Goal: Transaction & Acquisition: Obtain resource

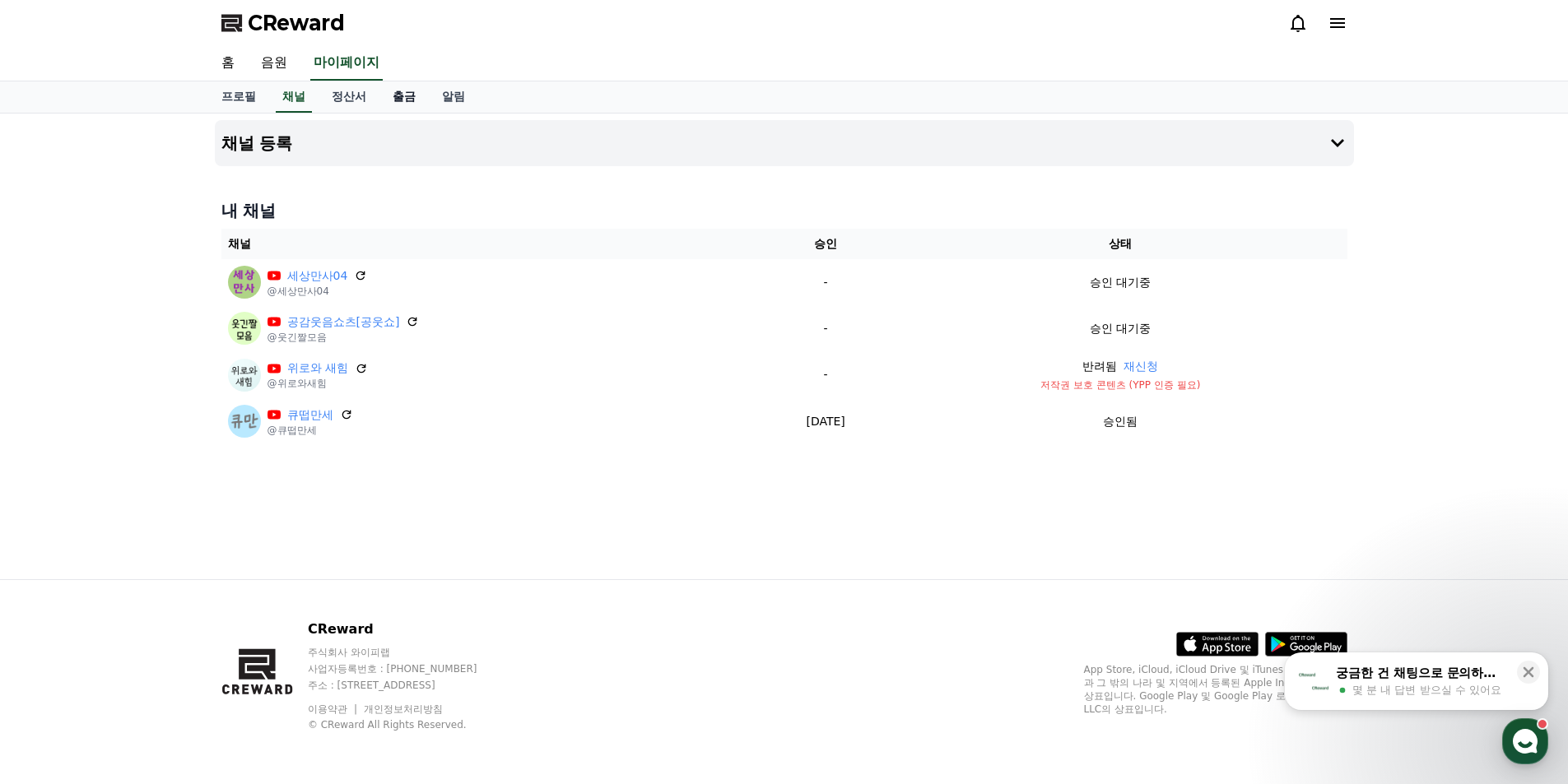
click at [403, 101] on link "출금" at bounding box center [404, 97] width 50 height 32
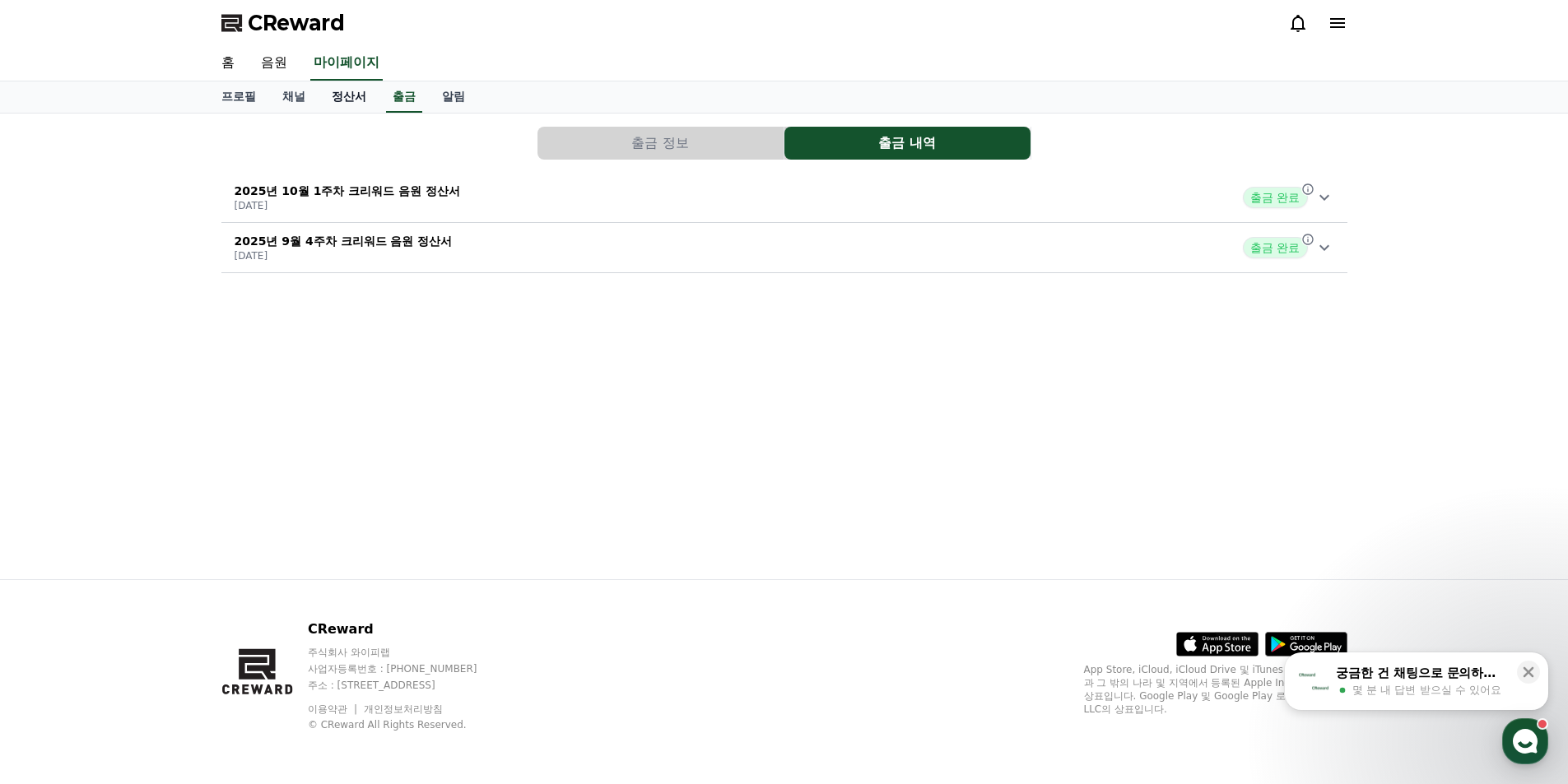
click at [353, 102] on link "정산서" at bounding box center [349, 97] width 61 height 32
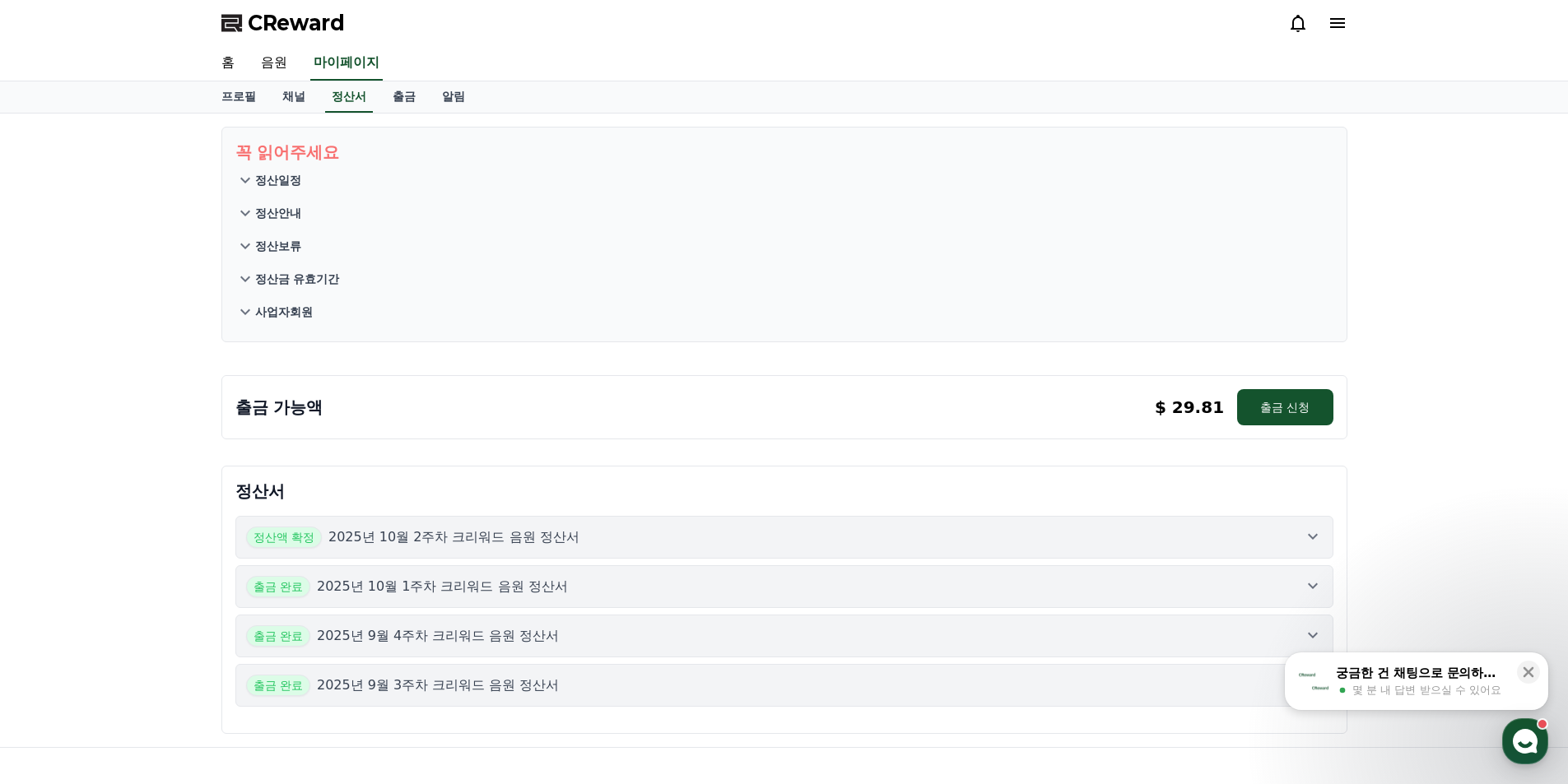
click at [443, 543] on p "2025년 10월 2주차 크리워드 음원 정산서" at bounding box center [454, 537] width 251 height 20
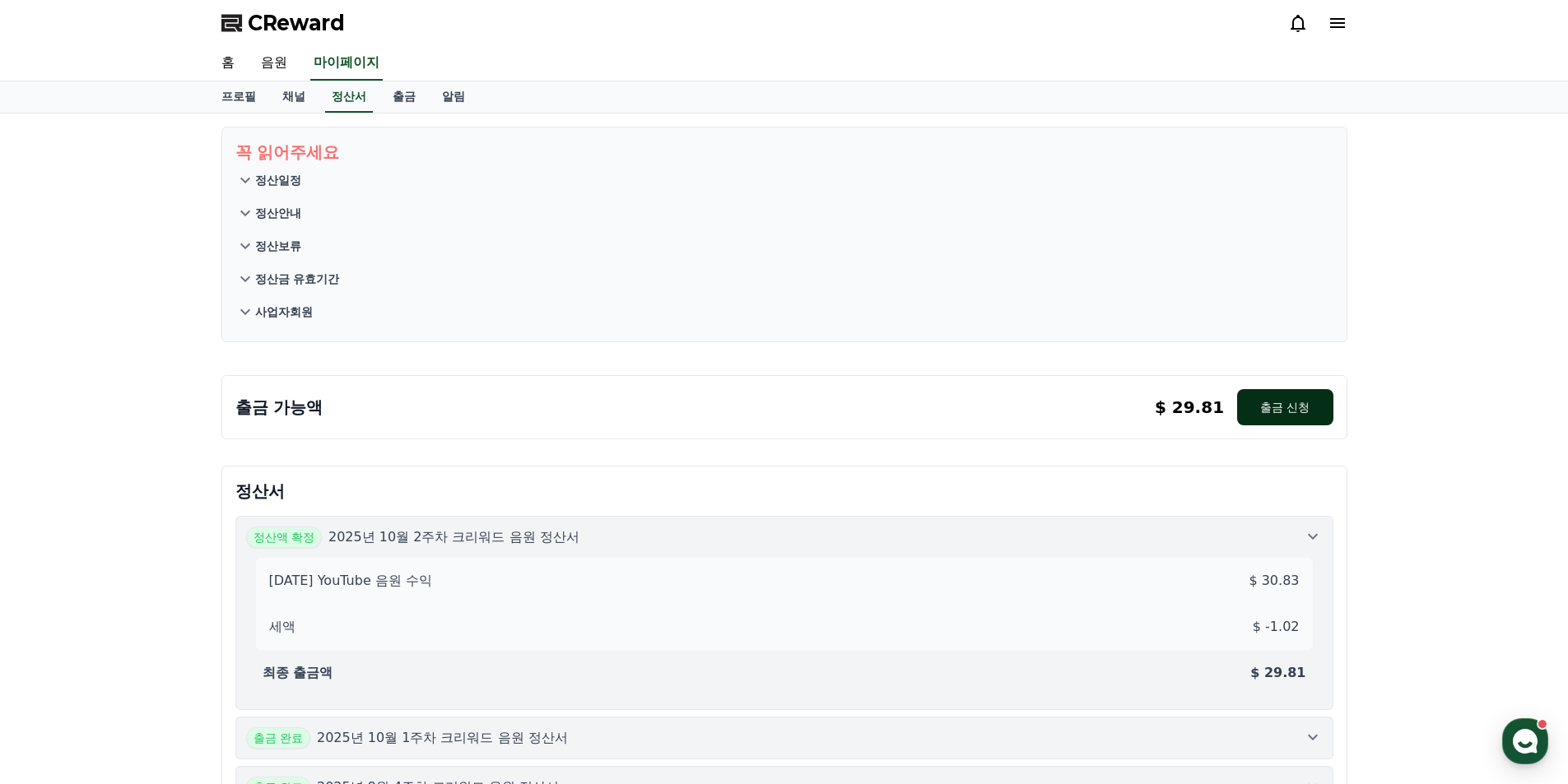
click at [1286, 404] on button "출금 신청" at bounding box center [1285, 408] width 96 height 36
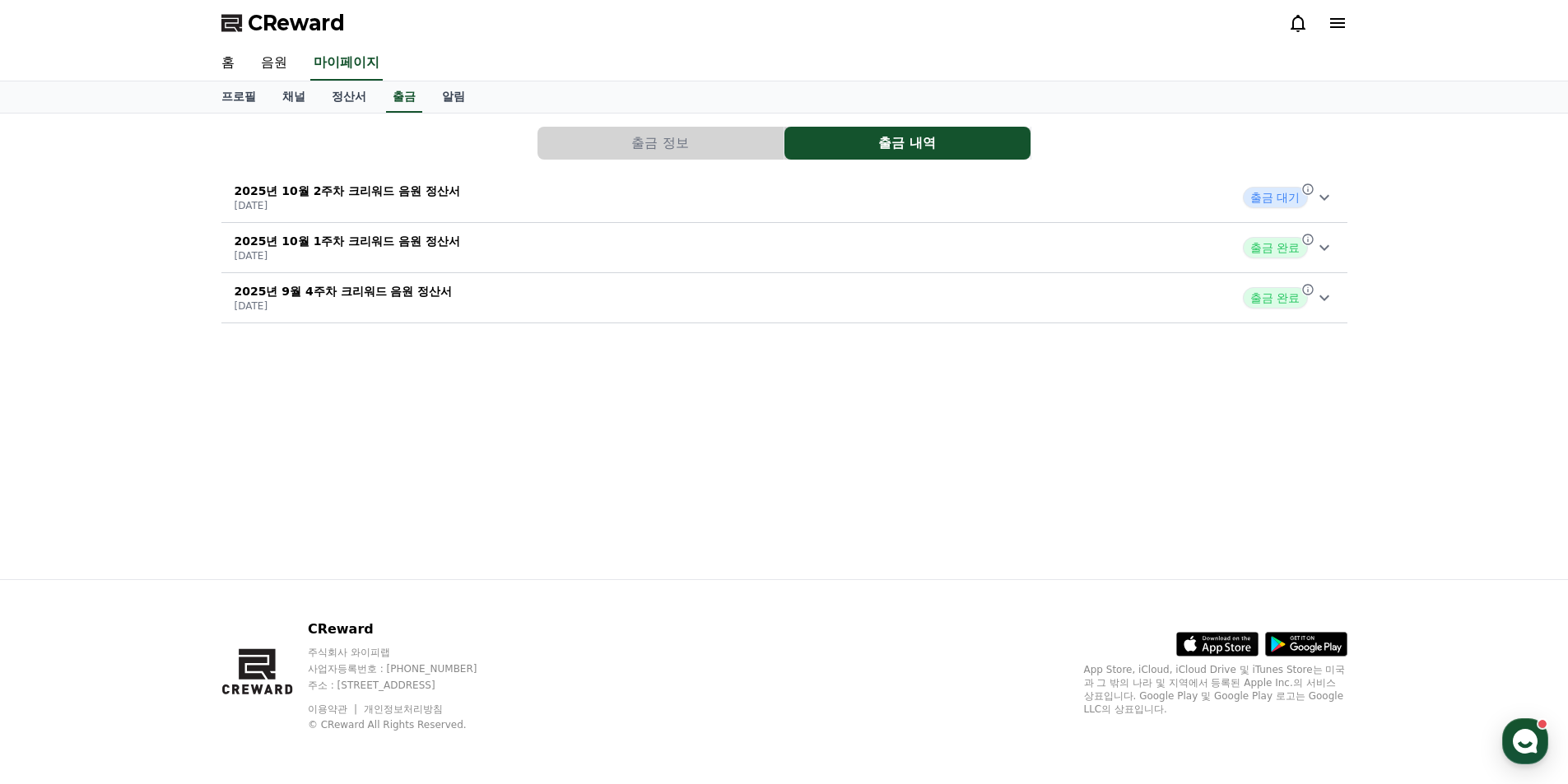
click at [690, 136] on button "출금 정보" at bounding box center [660, 143] width 246 height 33
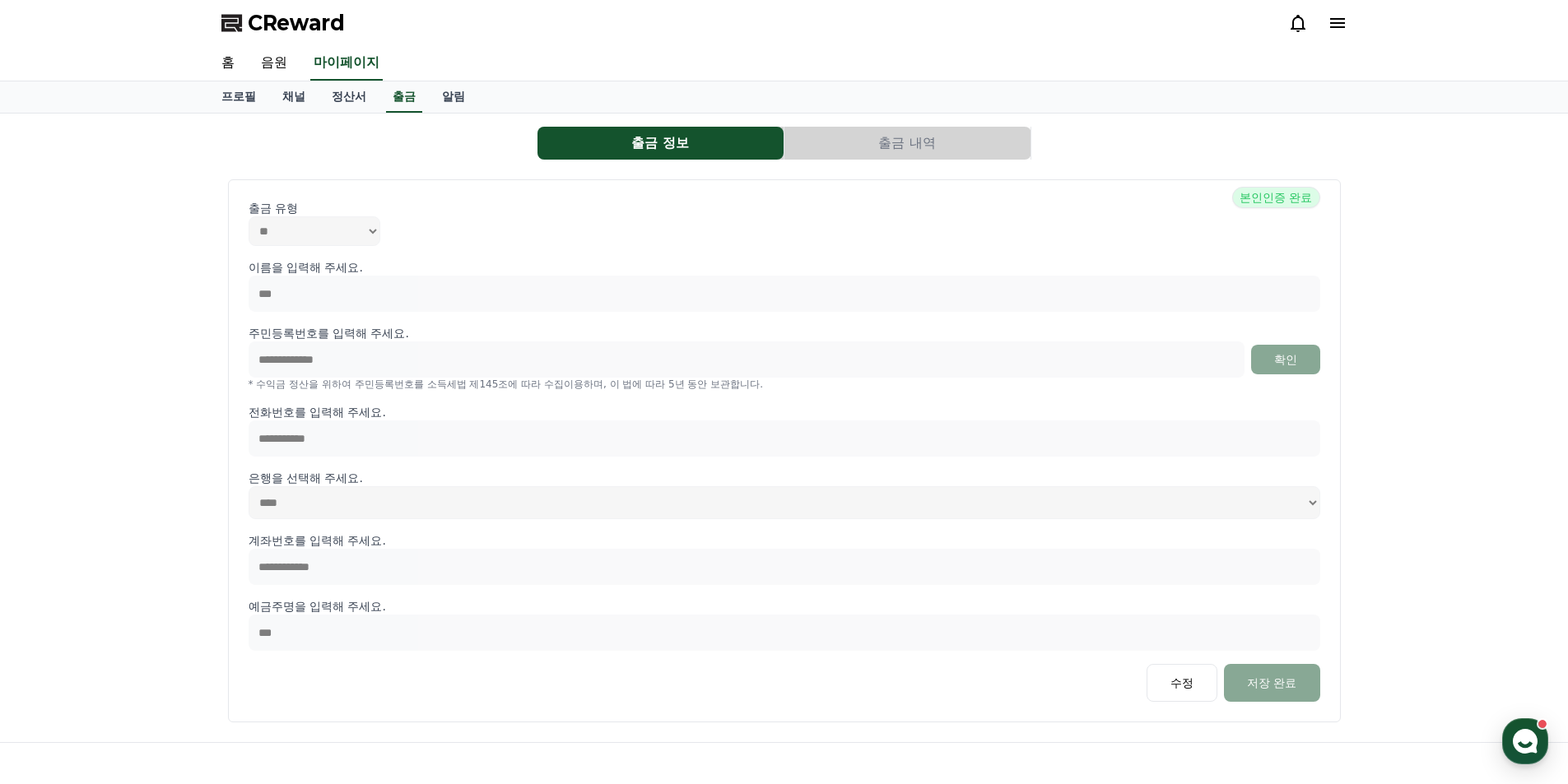
click at [941, 142] on button "출금 내역" at bounding box center [907, 143] width 246 height 33
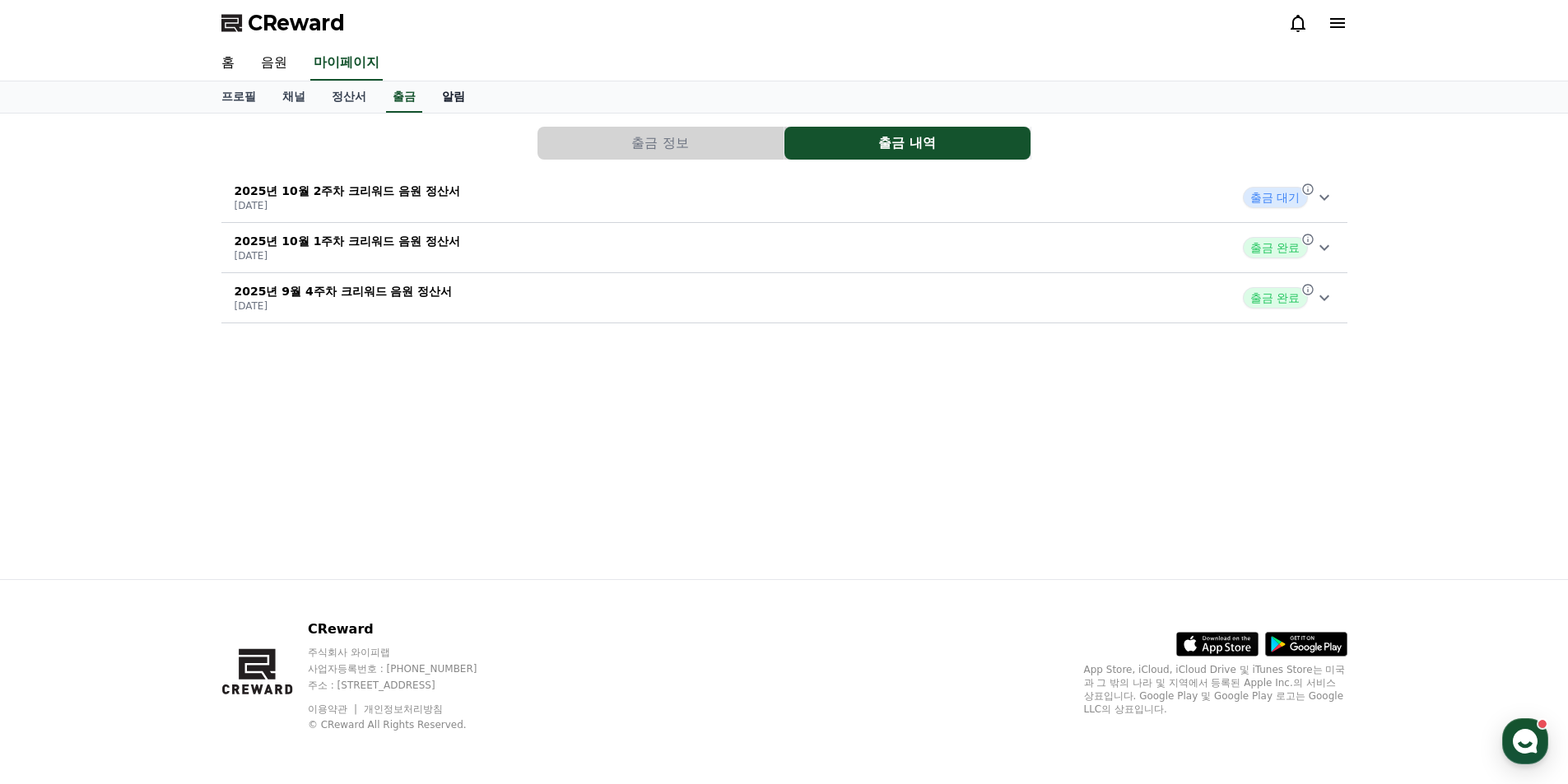
click at [459, 102] on link "알림" at bounding box center [454, 97] width 50 height 32
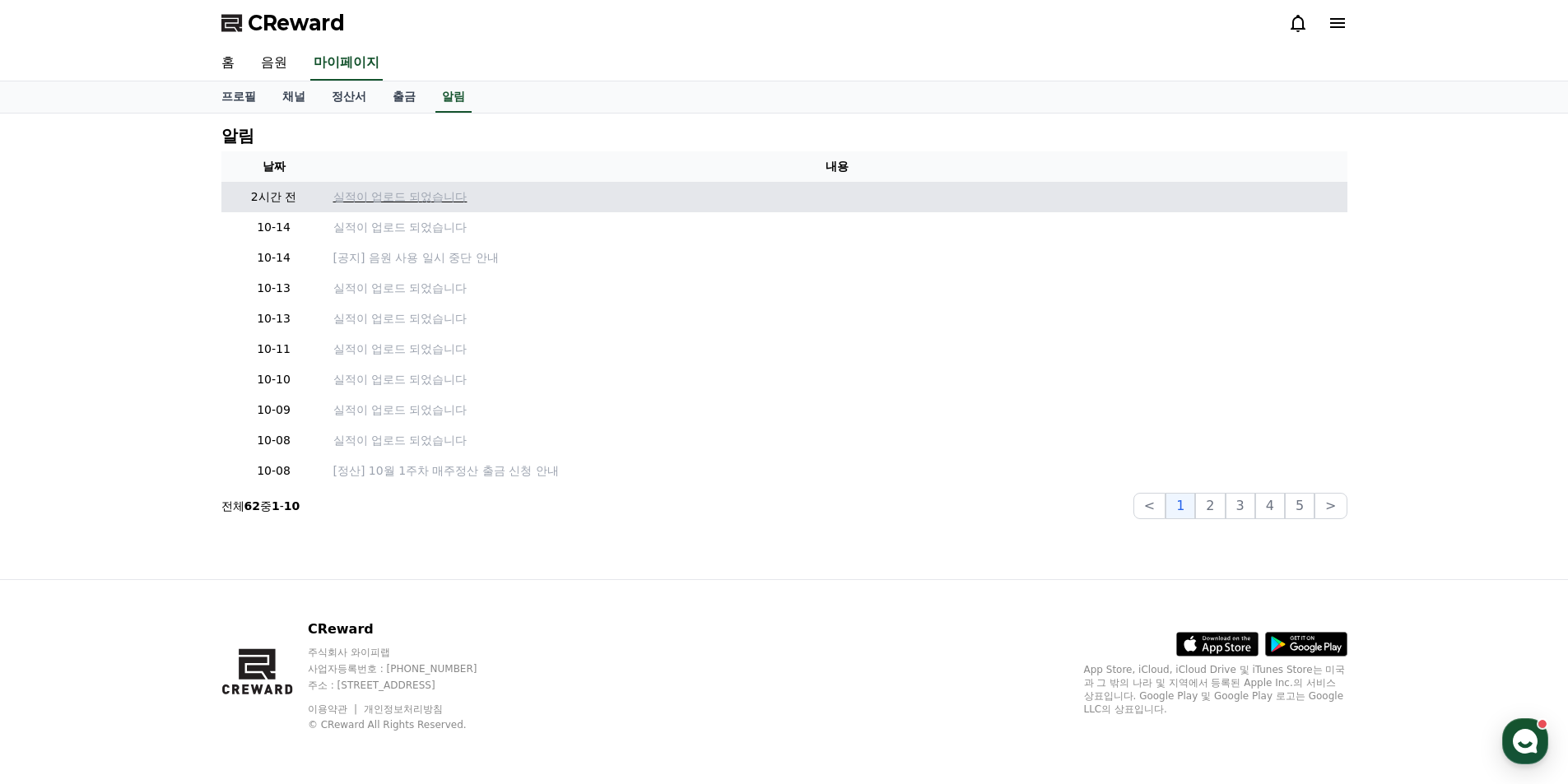
click at [437, 194] on p "실적이 업로드 되었습니다" at bounding box center [837, 197] width 1007 height 17
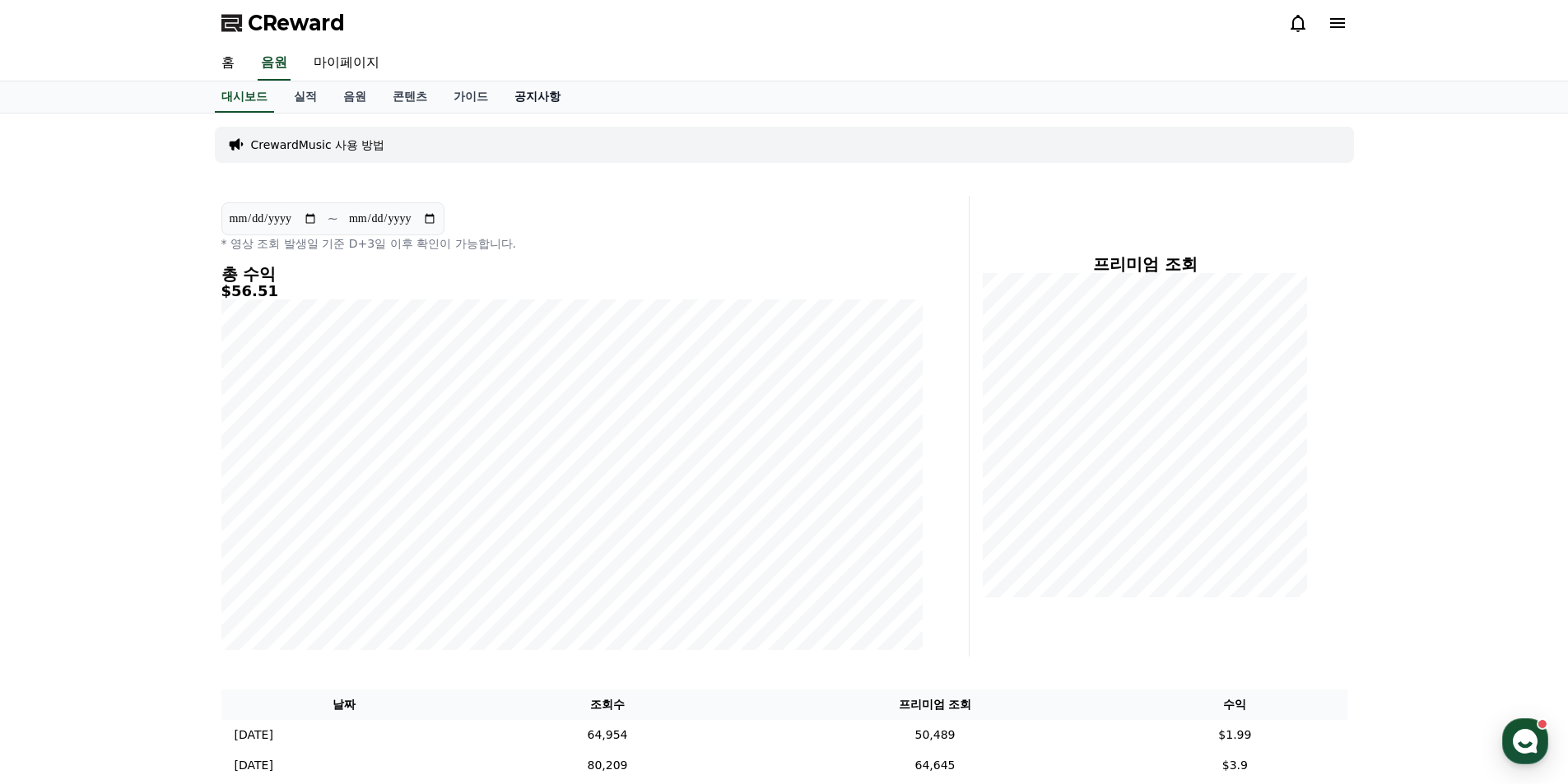
click at [537, 94] on link "공지사항" at bounding box center [538, 97] width 73 height 32
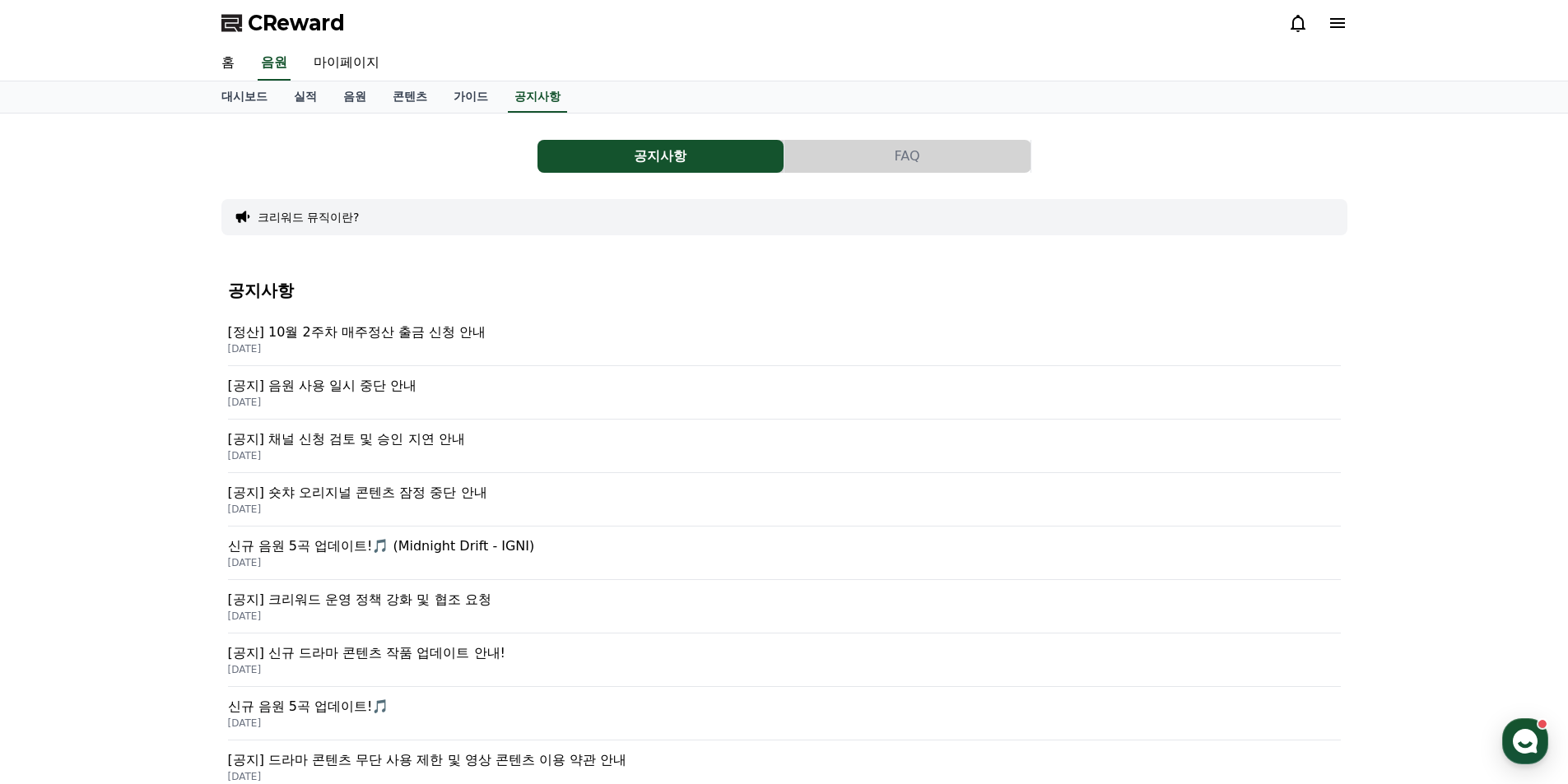
click at [446, 331] on p "[정산] 10월 2주차 매주정산 출금 신청 안내" at bounding box center [784, 332] width 1112 height 20
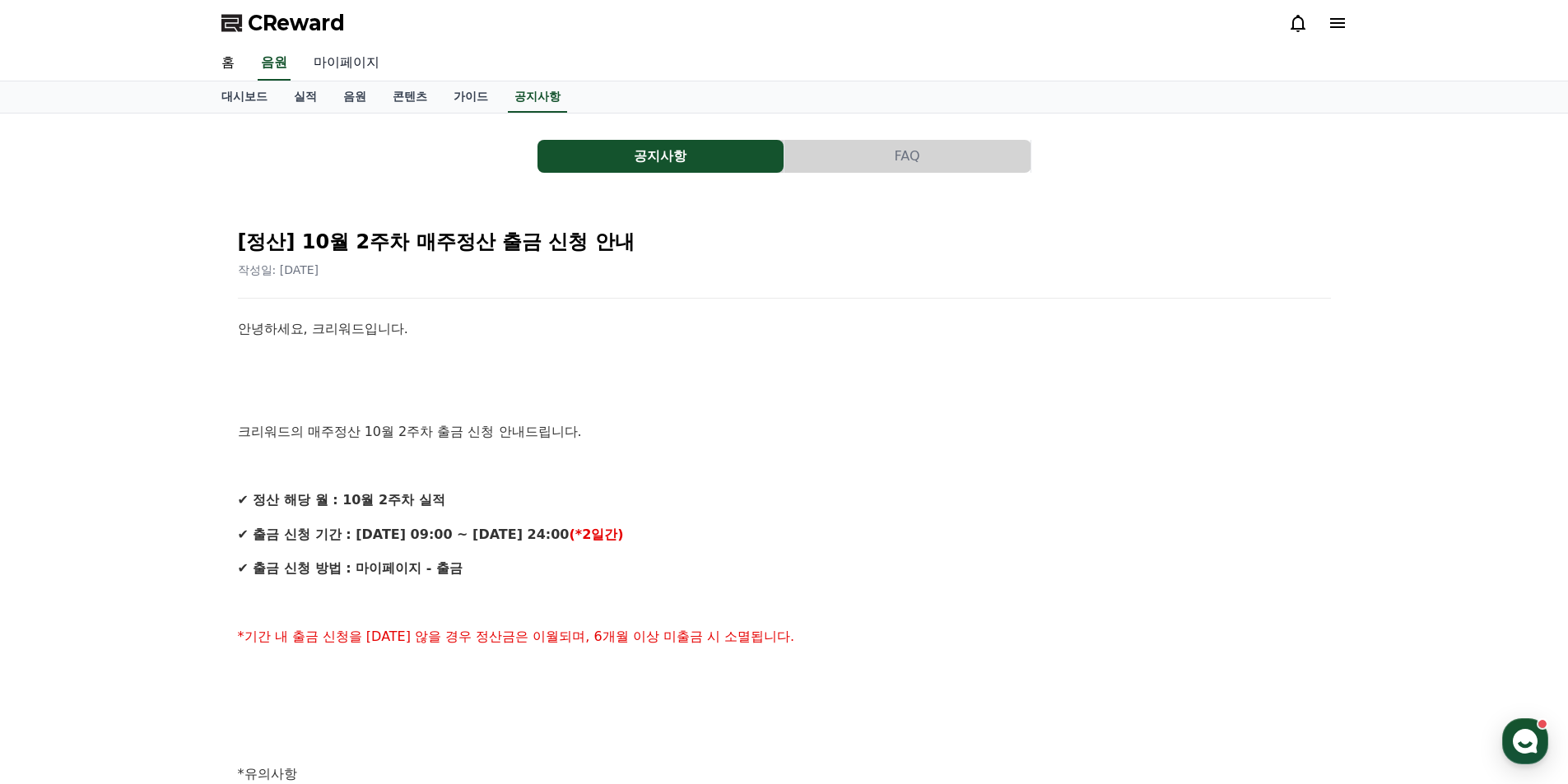
click at [357, 63] on link "마이페이지" at bounding box center [347, 63] width 92 height 34
select select "**********"
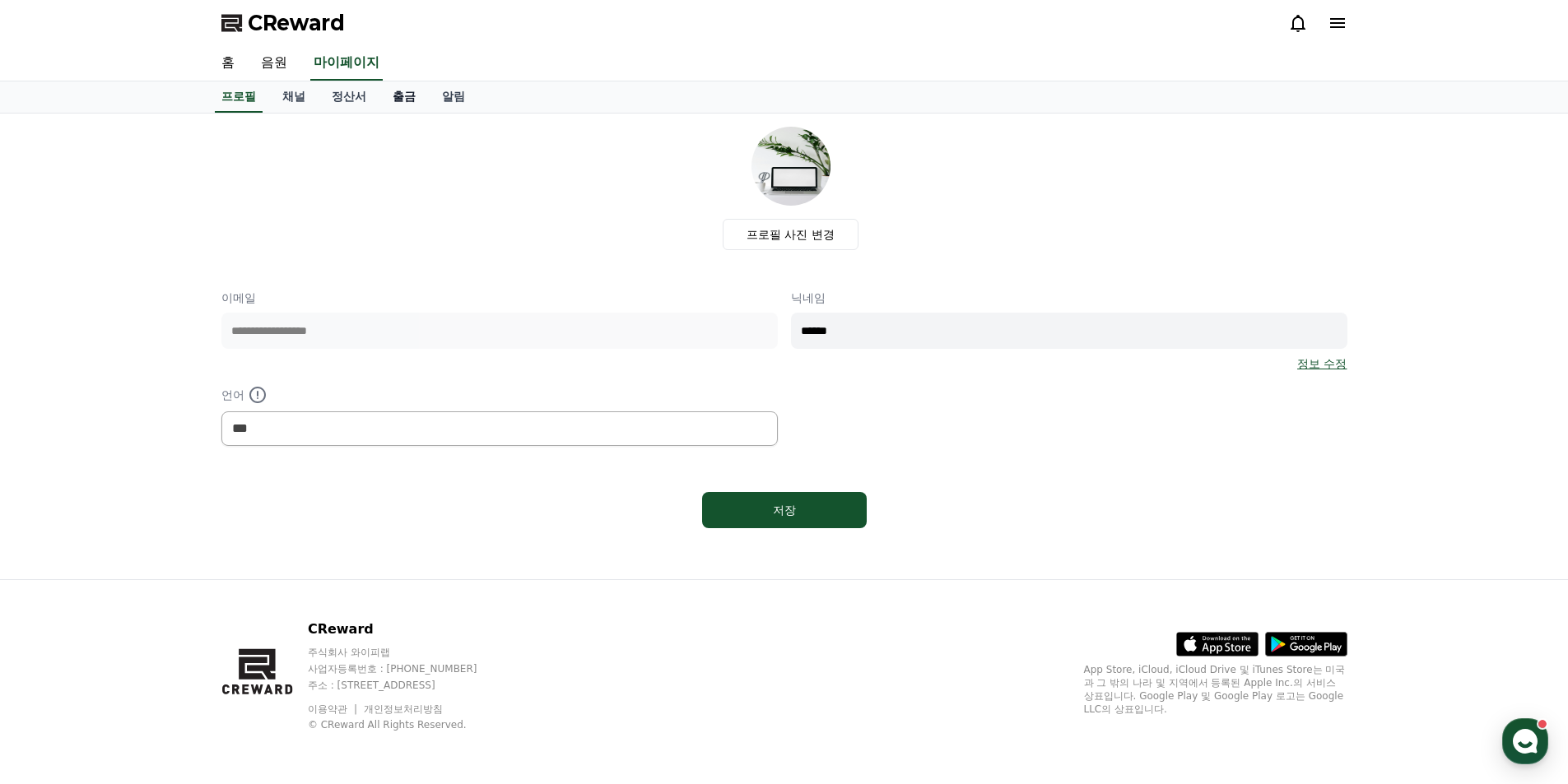
click at [408, 100] on link "출금" at bounding box center [404, 97] width 50 height 32
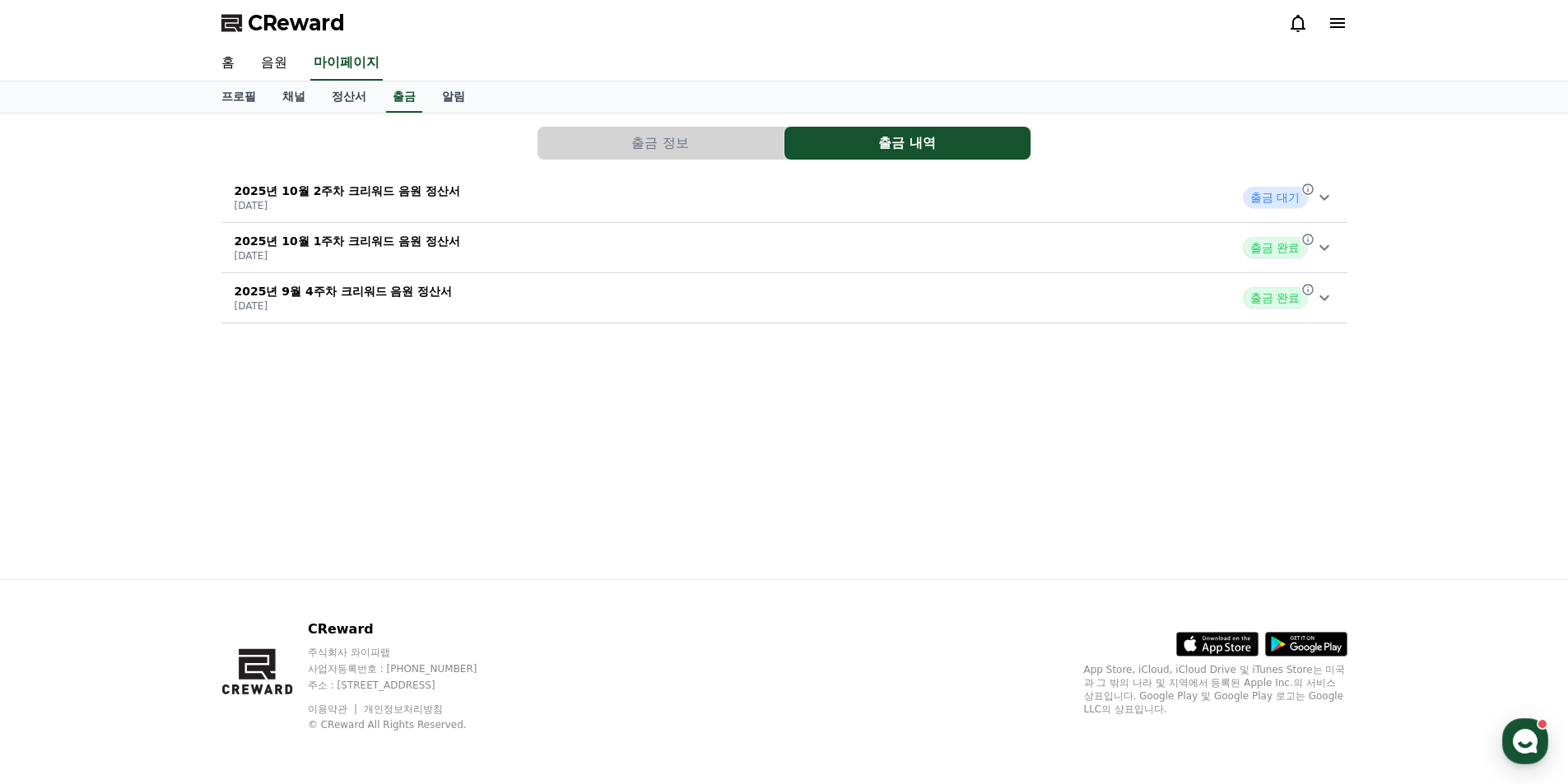
click at [1271, 252] on span "출금 완료" at bounding box center [1274, 248] width 64 height 21
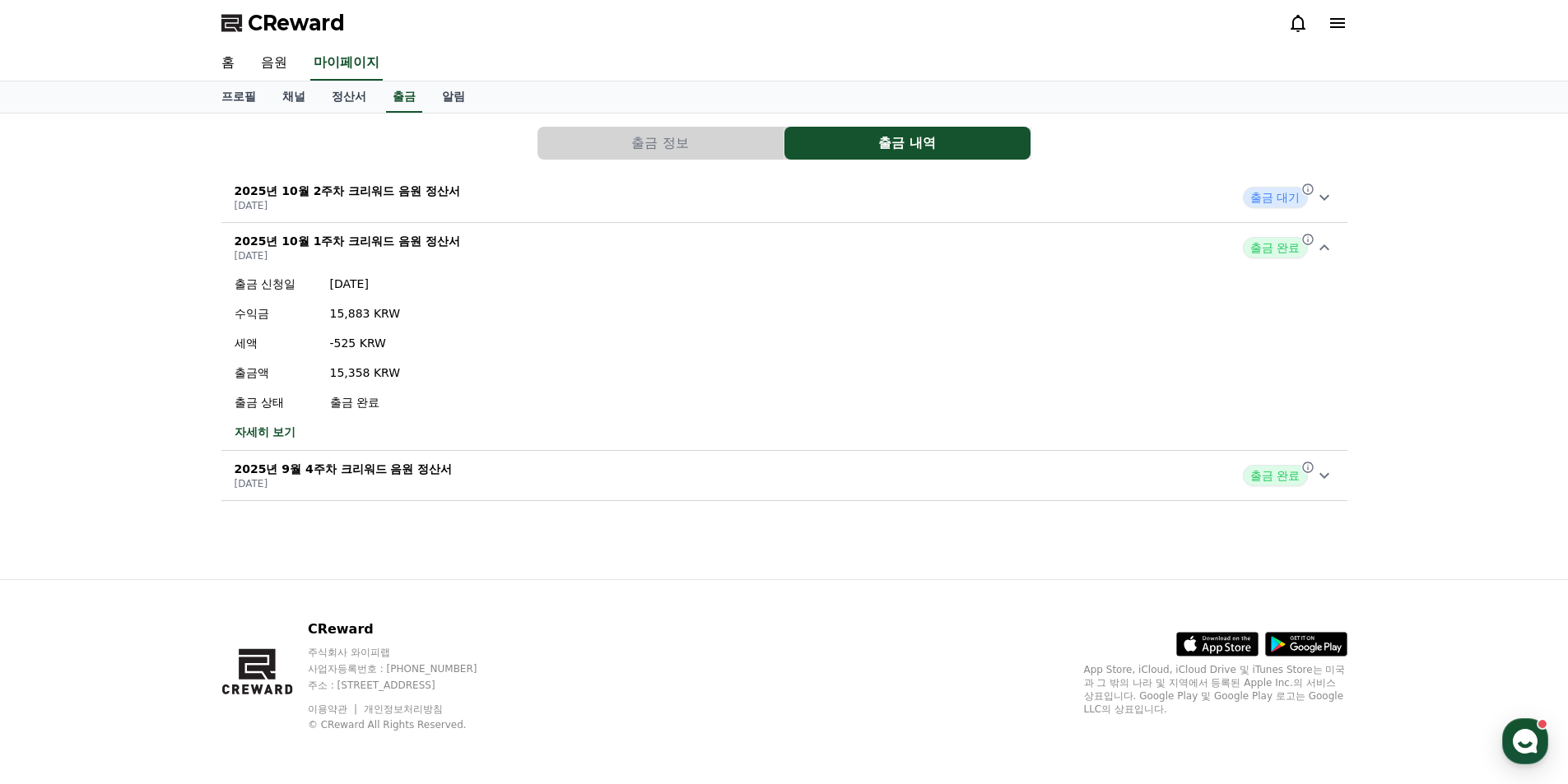
click at [1279, 475] on span "출금 완료" at bounding box center [1274, 476] width 64 height 21
